Goal: Information Seeking & Learning: Learn about a topic

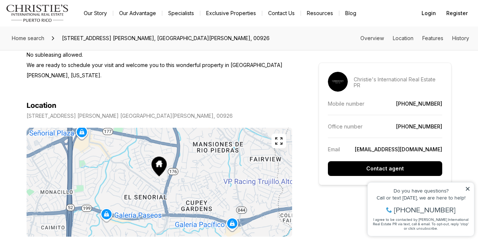
scroll to position [482, 0]
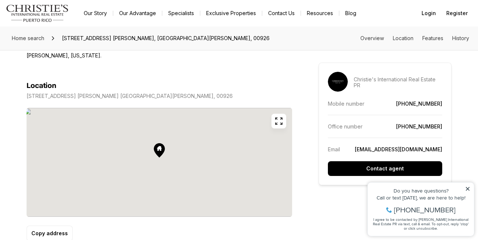
drag, startPoint x: 228, startPoint y: 136, endPoint x: 228, endPoint y: 130, distance: 5.9
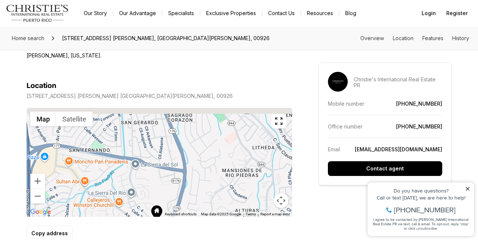
drag, startPoint x: 193, startPoint y: 161, endPoint x: 189, endPoint y: 225, distance: 64.3
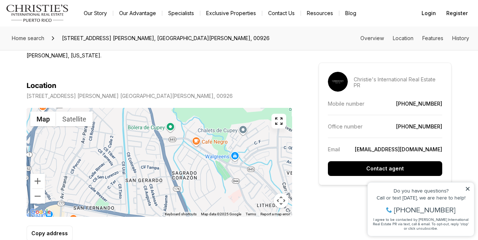
drag, startPoint x: 201, startPoint y: 171, endPoint x: 204, endPoint y: 213, distance: 42.5
click at [204, 213] on div "Location [STREET_ADDRESS] [PERSON_NAME] [GEOGRAPHIC_DATA][PERSON_NAME], 00926 ←…" at bounding box center [160, 162] width 266 height 160
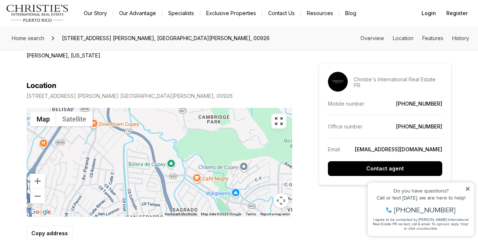
drag, startPoint x: 190, startPoint y: 183, endPoint x: 191, endPoint y: 219, distance: 36.2
click at [191, 219] on div "Location [STREET_ADDRESS] [PERSON_NAME] [GEOGRAPHIC_DATA][PERSON_NAME], 00926 ←…" at bounding box center [160, 162] width 266 height 160
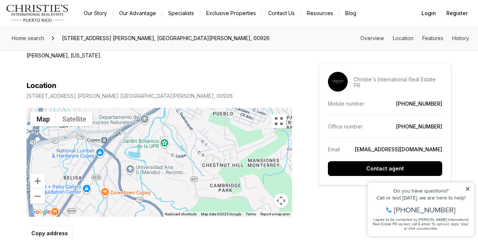
drag, startPoint x: 157, startPoint y: 134, endPoint x: 169, endPoint y: 203, distance: 70.6
click at [169, 203] on div "Location [STREET_ADDRESS] [PERSON_NAME] [GEOGRAPHIC_DATA][PERSON_NAME], 00926 ←…" at bounding box center [160, 162] width 266 height 160
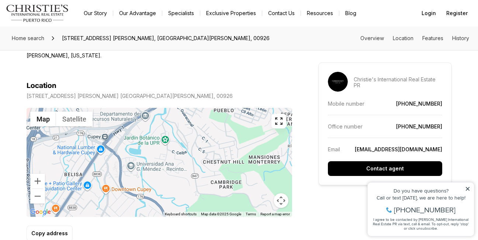
drag, startPoint x: 181, startPoint y: 127, endPoint x: 181, endPoint y: 123, distance: 4.1
click at [181, 123] on div at bounding box center [160, 162] width 266 height 109
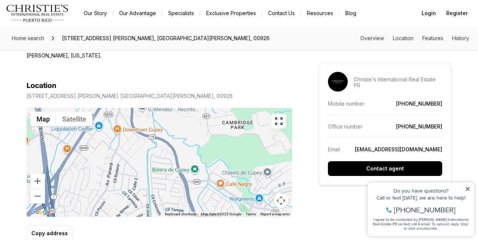
drag, startPoint x: 181, startPoint y: 165, endPoint x: 193, endPoint y: 105, distance: 61.4
click at [193, 108] on div at bounding box center [160, 162] width 266 height 109
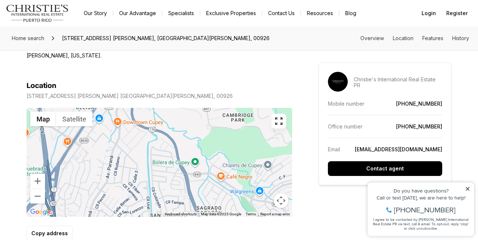
drag, startPoint x: 175, startPoint y: 141, endPoint x: 175, endPoint y: 133, distance: 7.7
click at [175, 133] on div at bounding box center [160, 162] width 266 height 109
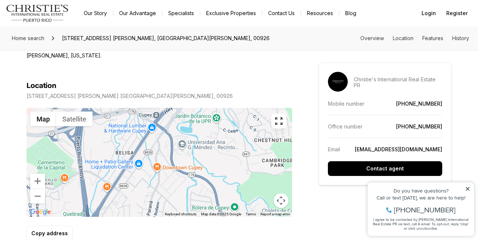
drag, startPoint x: 139, startPoint y: 145, endPoint x: 179, endPoint y: 190, distance: 59.8
click at [179, 190] on div at bounding box center [160, 162] width 266 height 109
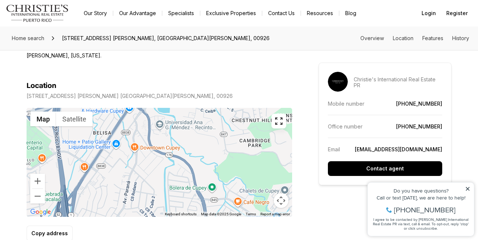
drag, startPoint x: 163, startPoint y: 129, endPoint x: 141, endPoint y: 112, distance: 28.6
click at [141, 112] on div at bounding box center [160, 162] width 266 height 109
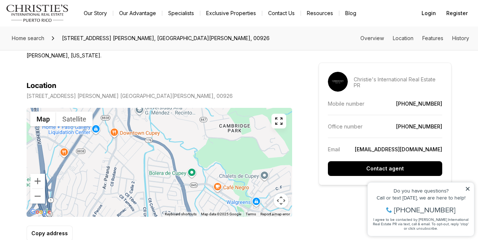
drag, startPoint x: 159, startPoint y: 149, endPoint x: 139, endPoint y: 134, distance: 24.6
click at [139, 134] on div at bounding box center [160, 162] width 266 height 109
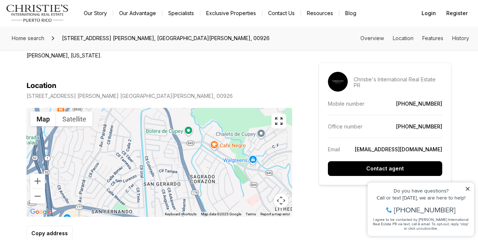
drag, startPoint x: 166, startPoint y: 176, endPoint x: 164, endPoint y: 134, distance: 42.1
click at [164, 134] on div at bounding box center [160, 162] width 266 height 109
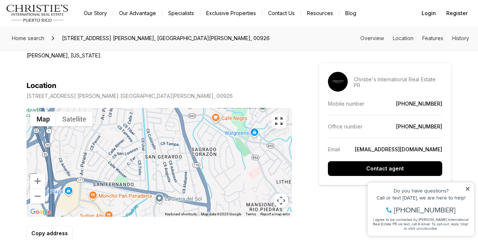
drag, startPoint x: 179, startPoint y: 174, endPoint x: 180, endPoint y: 145, distance: 28.4
click at [180, 145] on div at bounding box center [160, 162] width 266 height 109
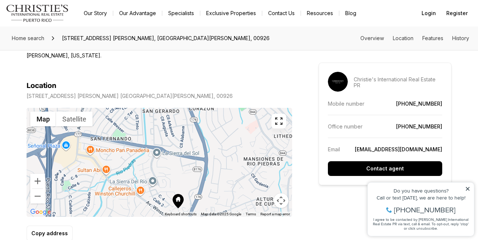
drag, startPoint x: 195, startPoint y: 181, endPoint x: 193, endPoint y: 136, distance: 44.7
click at [193, 136] on div at bounding box center [160, 162] width 266 height 109
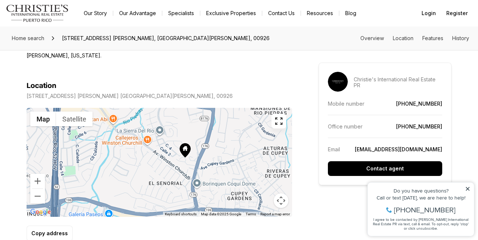
drag, startPoint x: 197, startPoint y: 170, endPoint x: 204, endPoint y: 118, distance: 52.5
click at [204, 118] on div at bounding box center [160, 162] width 266 height 109
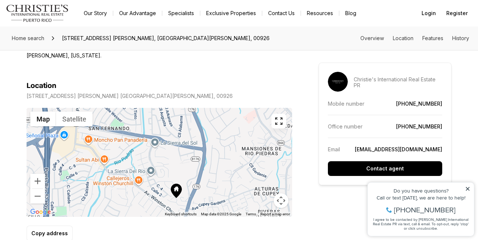
drag, startPoint x: 199, startPoint y: 169, endPoint x: 188, endPoint y: 210, distance: 42.4
click at [189, 211] on div "Location [STREET_ADDRESS] [PERSON_NAME] [GEOGRAPHIC_DATA][PERSON_NAME], 00926 ←…" at bounding box center [160, 162] width 266 height 160
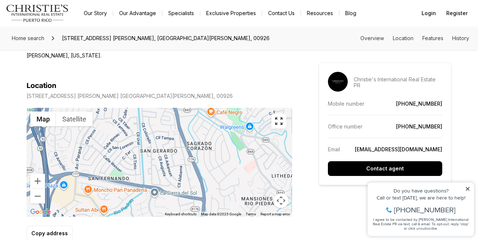
drag, startPoint x: 192, startPoint y: 150, endPoint x: 191, endPoint y: 201, distance: 51.6
click at [191, 201] on div "Location [STREET_ADDRESS] [PERSON_NAME] [GEOGRAPHIC_DATA][PERSON_NAME], 00926 ←…" at bounding box center [160, 162] width 266 height 160
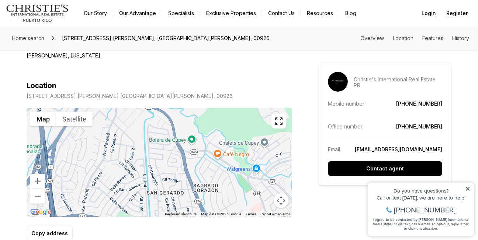
drag, startPoint x: 177, startPoint y: 163, endPoint x: 186, endPoint y: 208, distance: 45.4
click at [186, 208] on div "Location [STREET_ADDRESS] [PERSON_NAME] [GEOGRAPHIC_DATA][PERSON_NAME], 00926 ←…" at bounding box center [160, 162] width 266 height 160
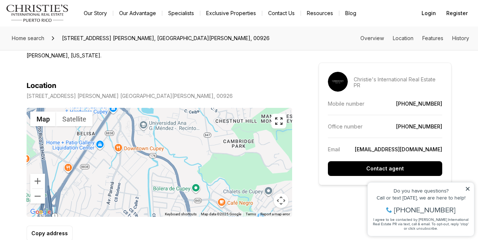
drag, startPoint x: 194, startPoint y: 161, endPoint x: 198, endPoint y: 211, distance: 49.9
click at [198, 211] on div "Location [STREET_ADDRESS] [PERSON_NAME] [GEOGRAPHIC_DATA][PERSON_NAME], 00926 ←…" at bounding box center [160, 162] width 266 height 160
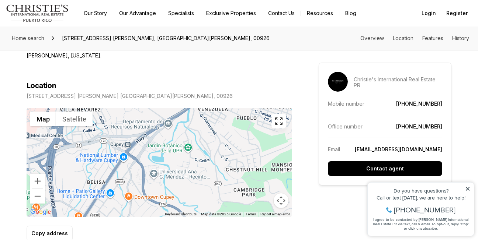
drag, startPoint x: 162, startPoint y: 156, endPoint x: 172, endPoint y: 203, distance: 48.7
click at [172, 203] on div "Location [STREET_ADDRESS] [PERSON_NAME] [GEOGRAPHIC_DATA][PERSON_NAME], 00926 ←…" at bounding box center [160, 162] width 266 height 160
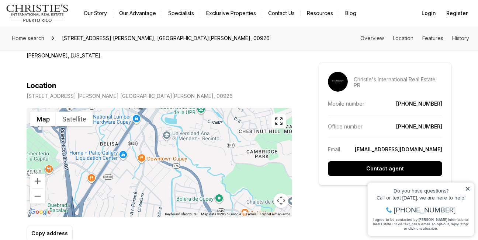
drag, startPoint x: 160, startPoint y: 163, endPoint x: 173, endPoint y: 124, distance: 41.2
click at [173, 124] on div at bounding box center [160, 162] width 266 height 109
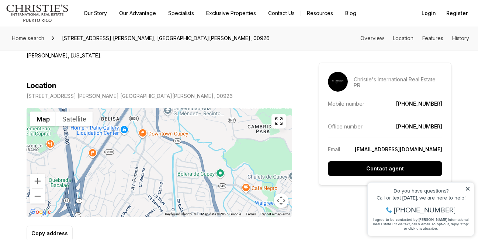
drag, startPoint x: 120, startPoint y: 154, endPoint x: 121, endPoint y: 128, distance: 25.9
click at [121, 128] on div at bounding box center [160, 162] width 266 height 109
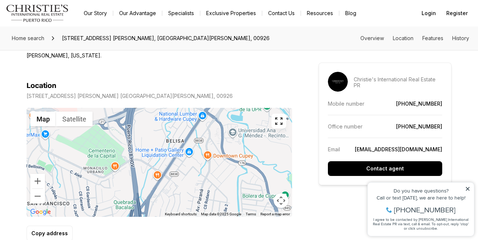
drag, startPoint x: 111, startPoint y: 152, endPoint x: 177, endPoint y: 174, distance: 69.2
click at [177, 174] on div at bounding box center [160, 162] width 266 height 109
